Goal: Task Accomplishment & Management: Manage account settings

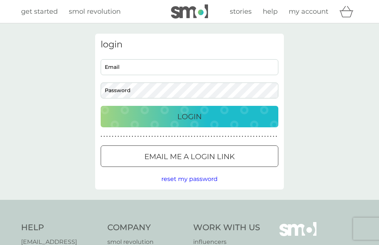
click at [190, 157] on div at bounding box center [189, 155] width 1 height 1
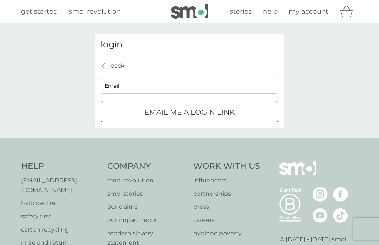
click at [145, 85] on input "Email" at bounding box center [190, 86] width 178 height 16
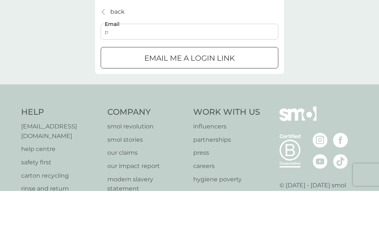
type input "[EMAIL_ADDRESS][DOMAIN_NAME]"
click at [209, 106] on p "Email me a login link" at bounding box center [189, 112] width 90 height 12
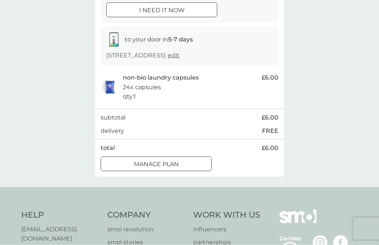
scroll to position [87, 0]
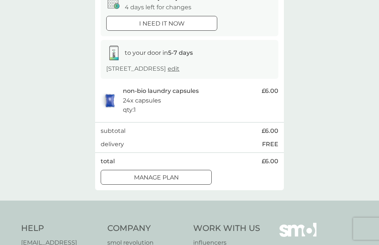
click at [165, 177] on div at bounding box center [165, 177] width 0 height 0
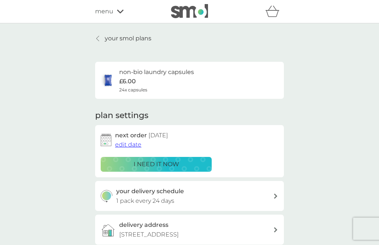
click at [152, 166] on p "i need it now" at bounding box center [156, 164] width 45 height 10
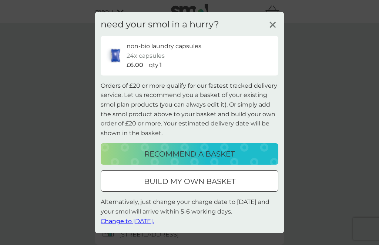
click at [271, 30] on icon at bounding box center [272, 24] width 11 height 11
